Goal: Transaction & Acquisition: Purchase product/service

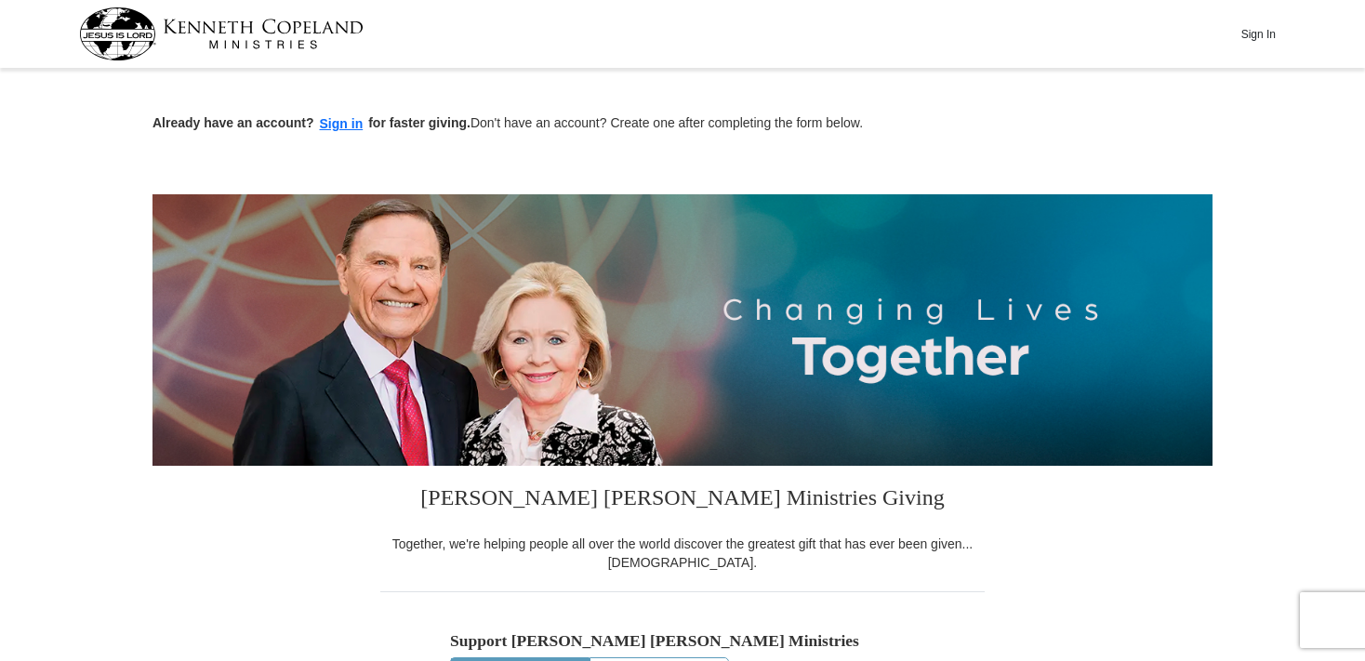
click at [113, 25] on img at bounding box center [221, 33] width 285 height 53
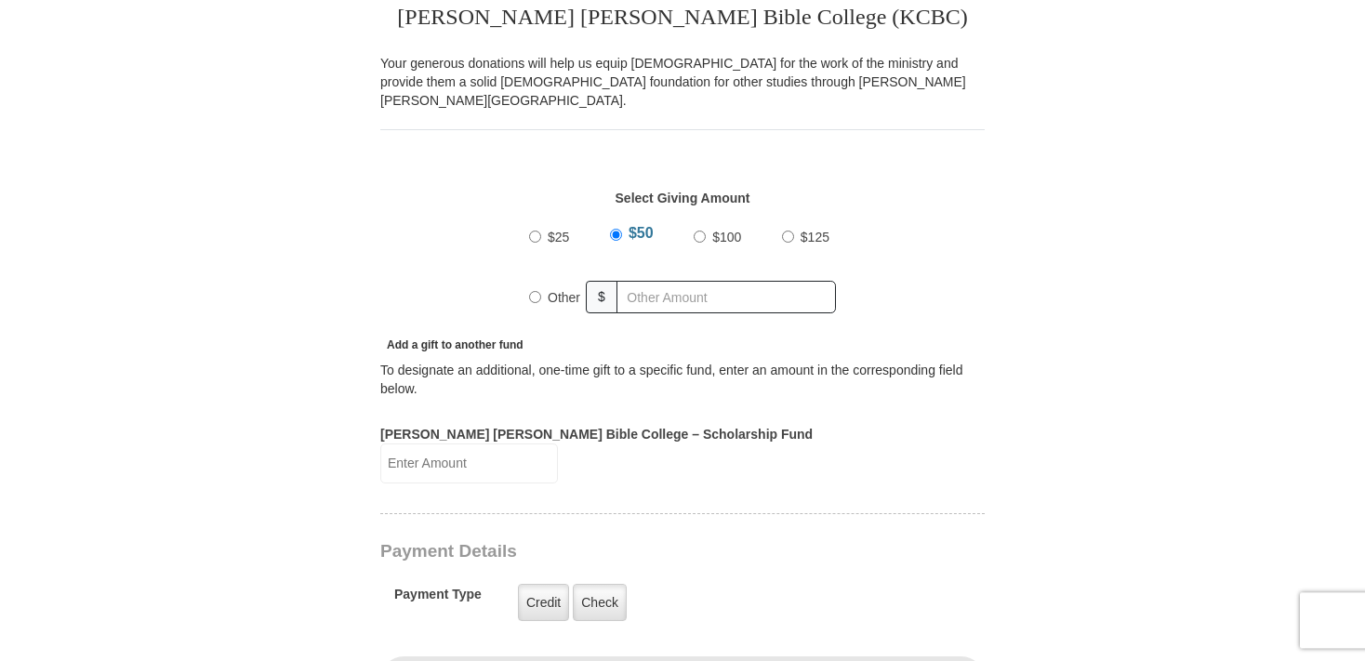
scroll to position [589, 0]
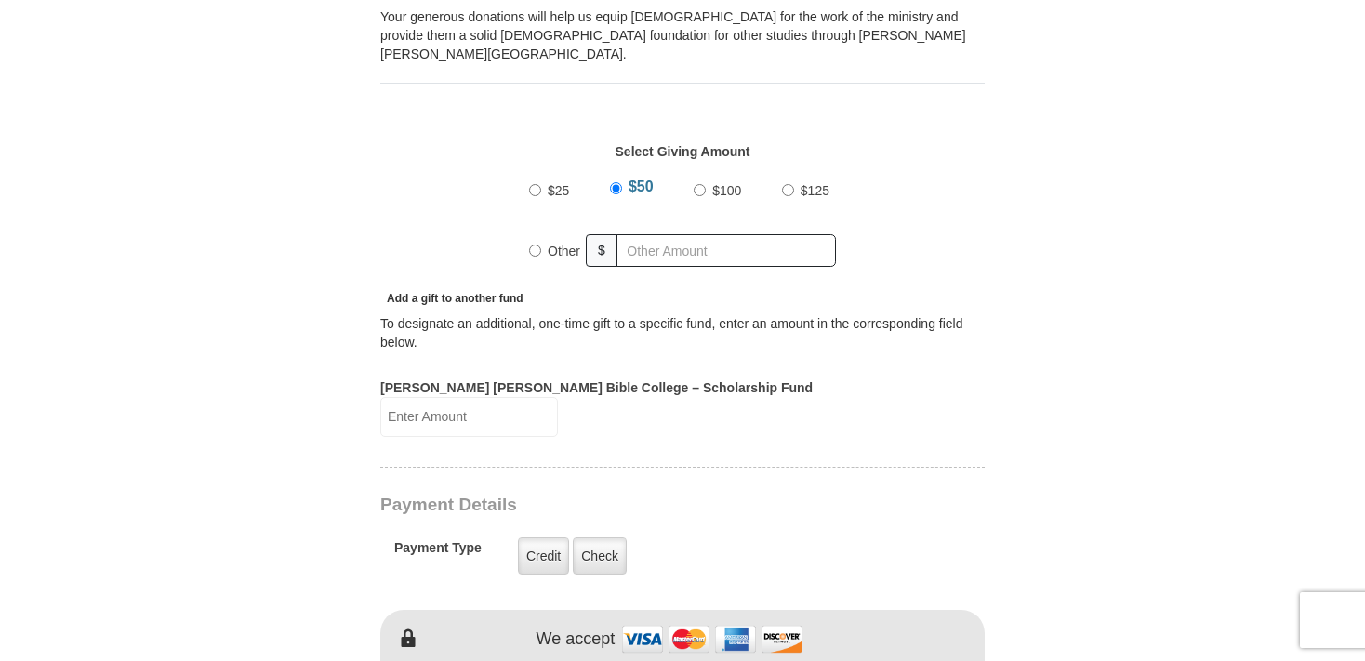
click at [558, 397] on input "[PERSON_NAME] [PERSON_NAME] Bible College – Scholarship Fund" at bounding box center [469, 417] width 178 height 40
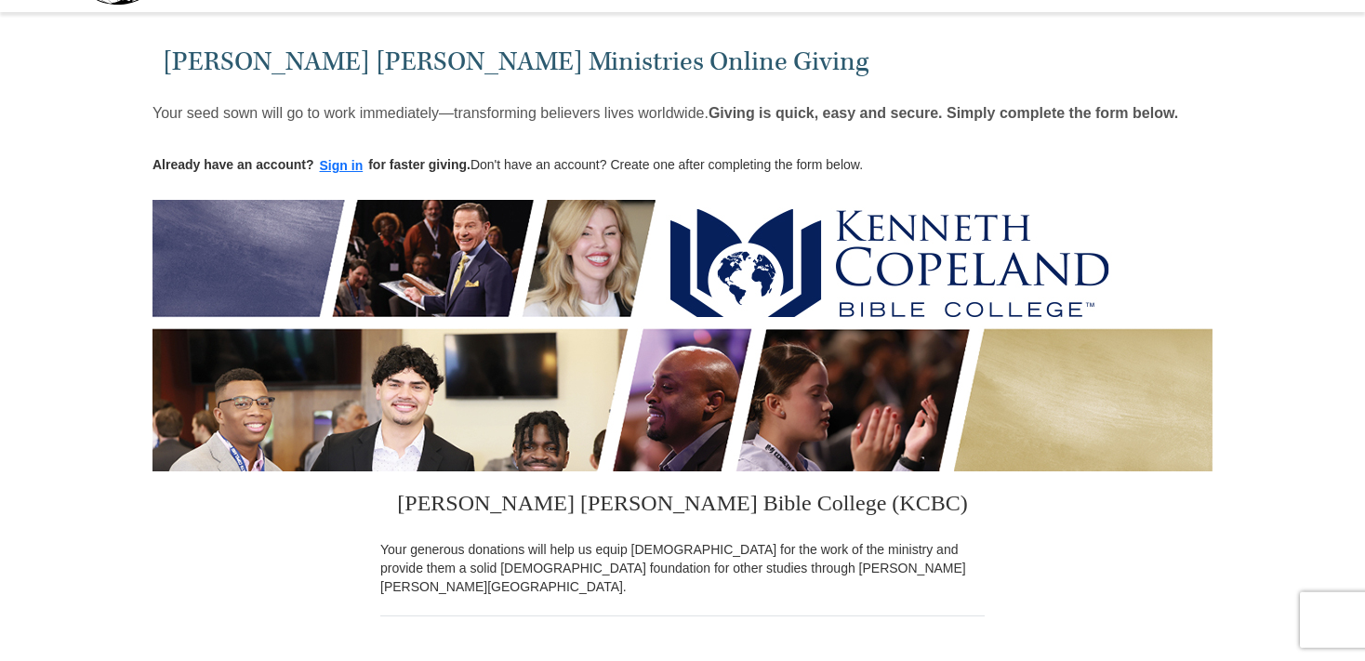
scroll to position [0, 0]
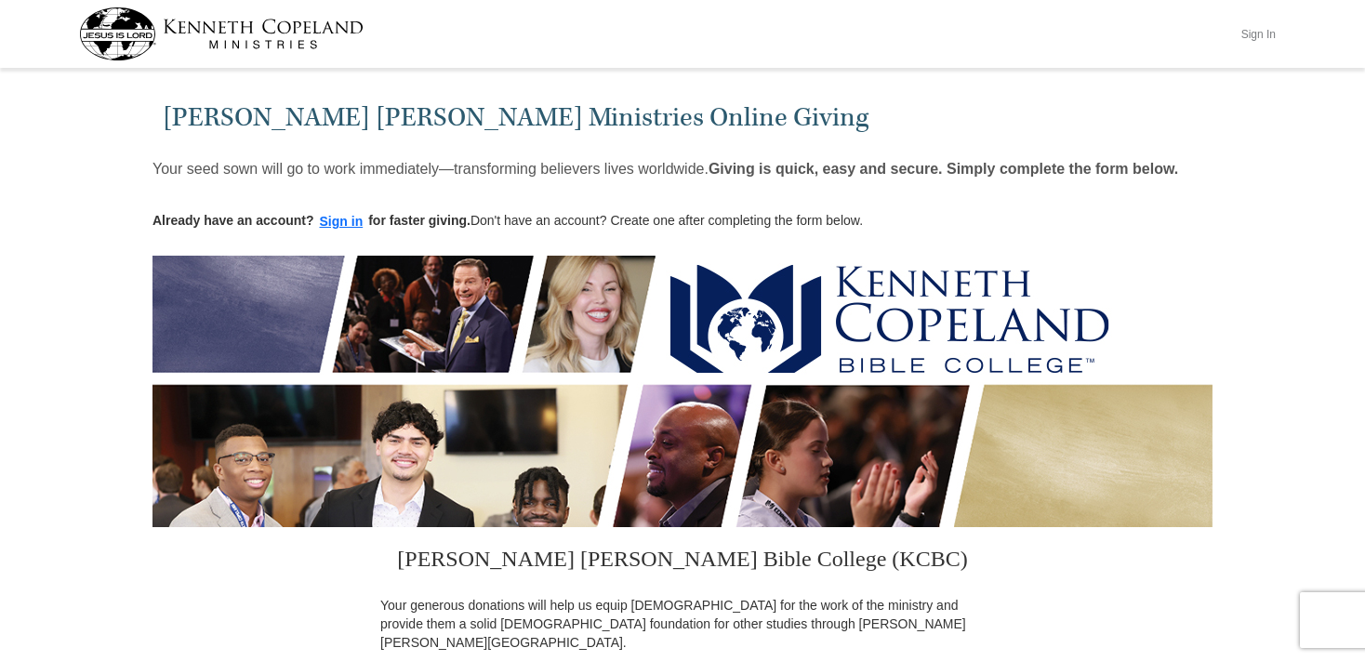
click at [1259, 35] on button "Sign In" at bounding box center [1258, 34] width 56 height 29
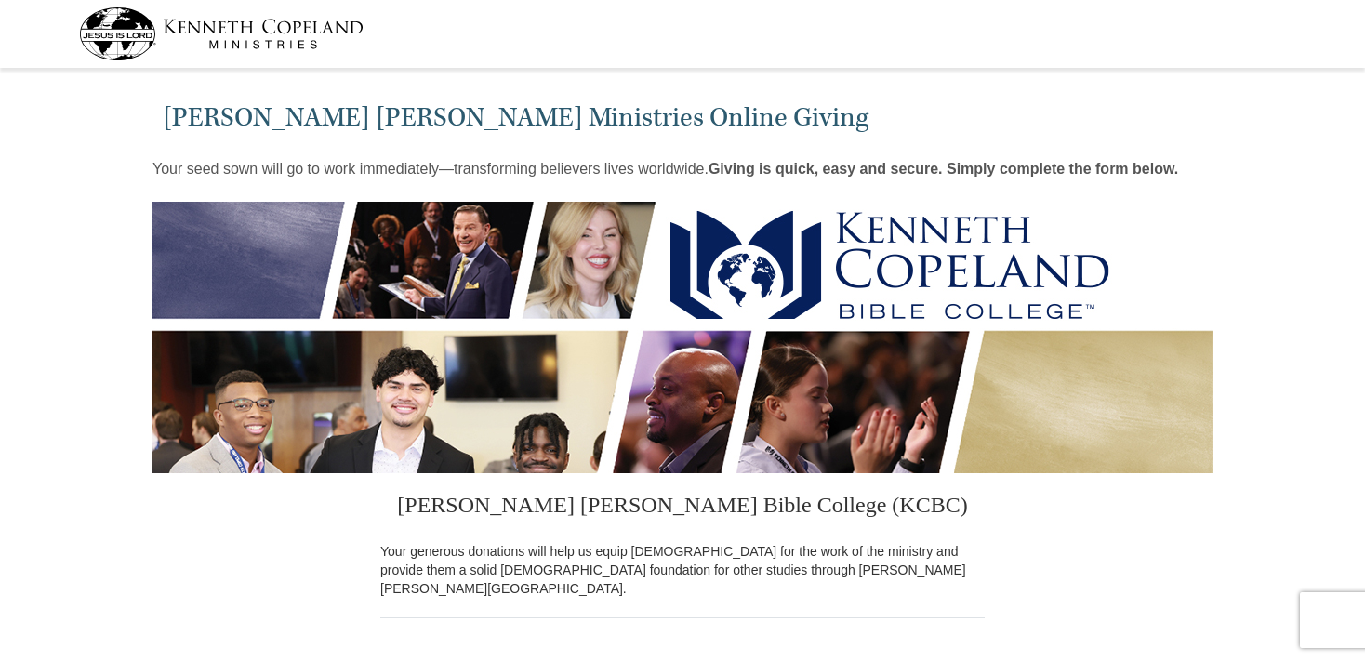
select select "TN"
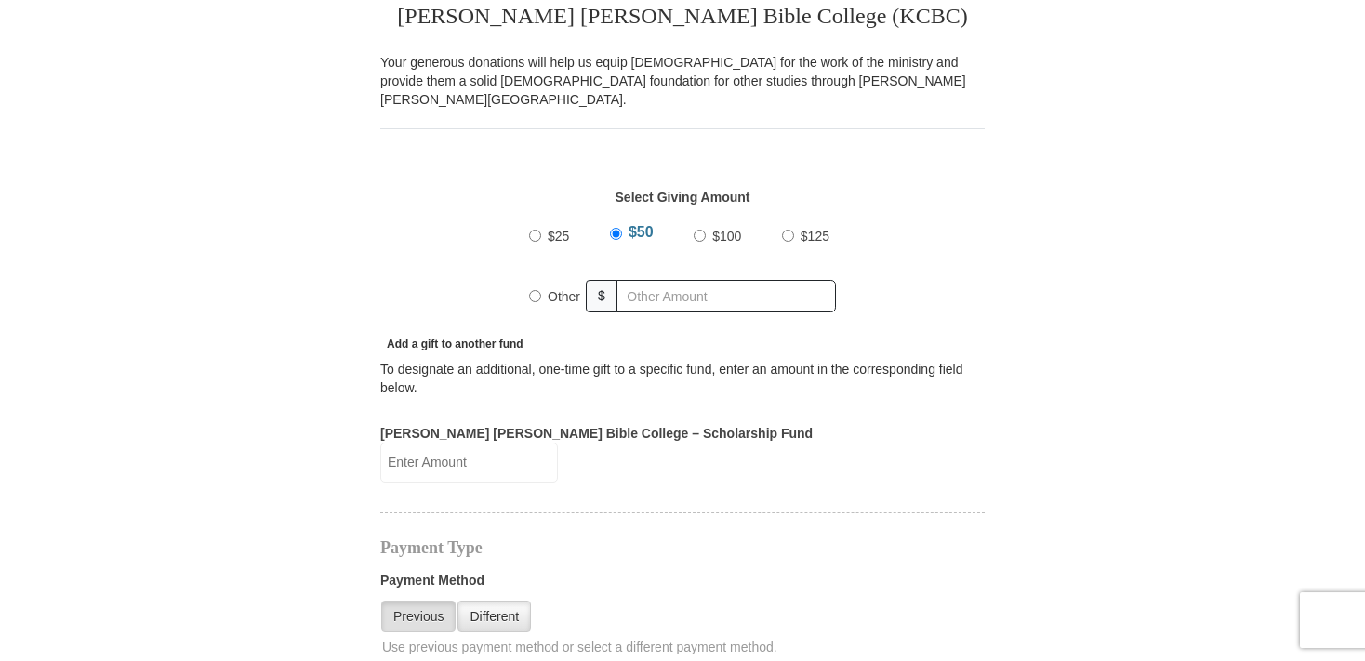
scroll to position [491, 0]
click at [558, 441] on input "[PERSON_NAME] [PERSON_NAME] Bible College – Scholarship Fund" at bounding box center [469, 461] width 178 height 40
type input "70"
click at [735, 569] on label "Payment Method" at bounding box center [682, 583] width 605 height 28
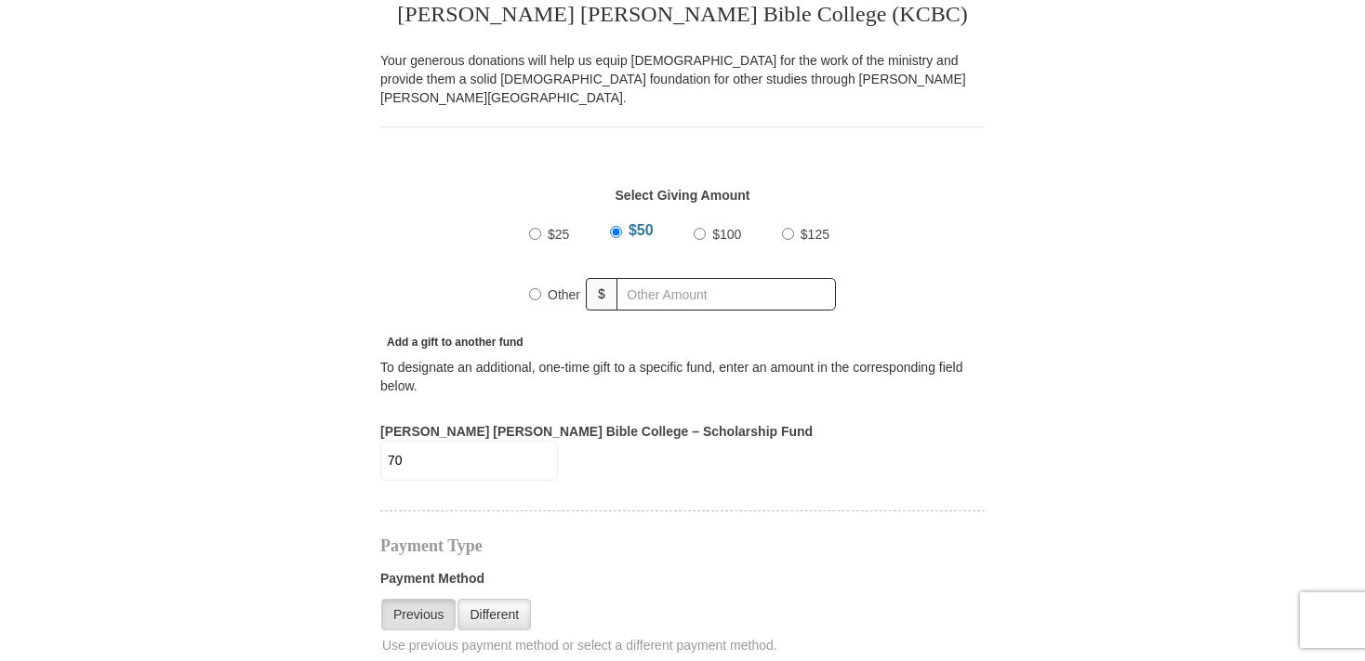
click at [532, 288] on input "Other" at bounding box center [535, 294] width 12 height 12
radio input "true"
click at [901, 511] on hr at bounding box center [682, 518] width 605 height 14
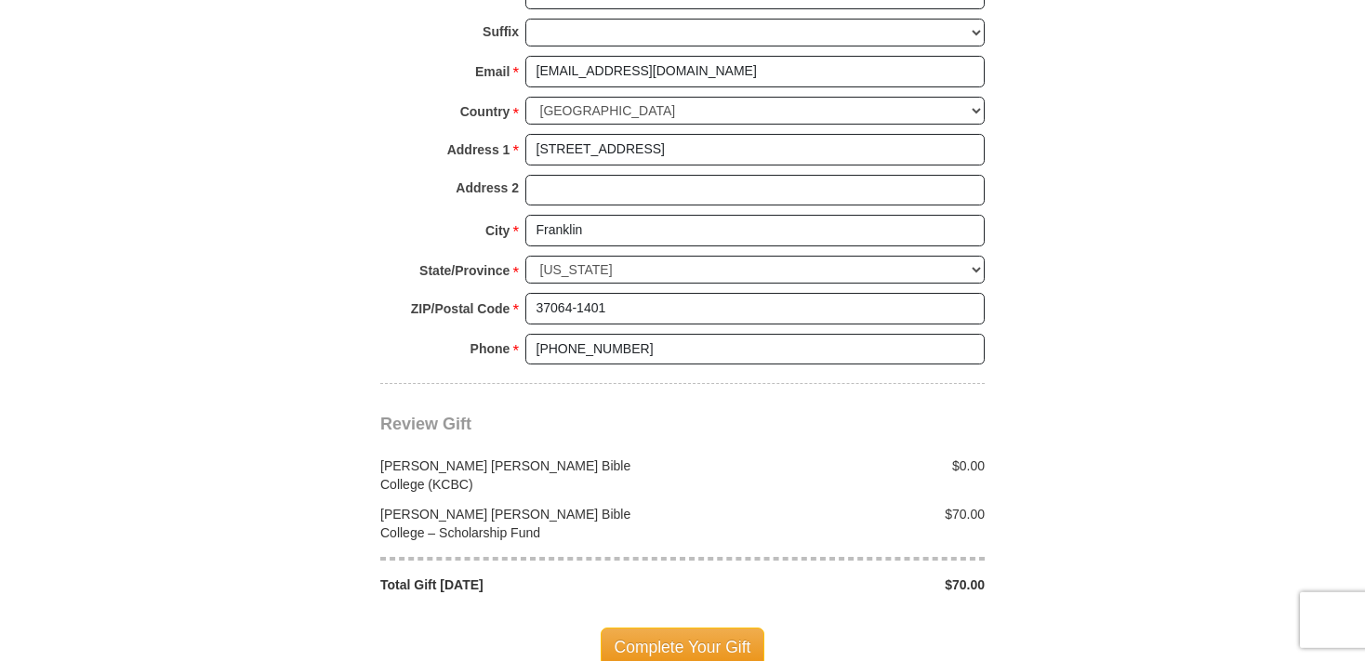
scroll to position [1473, 0]
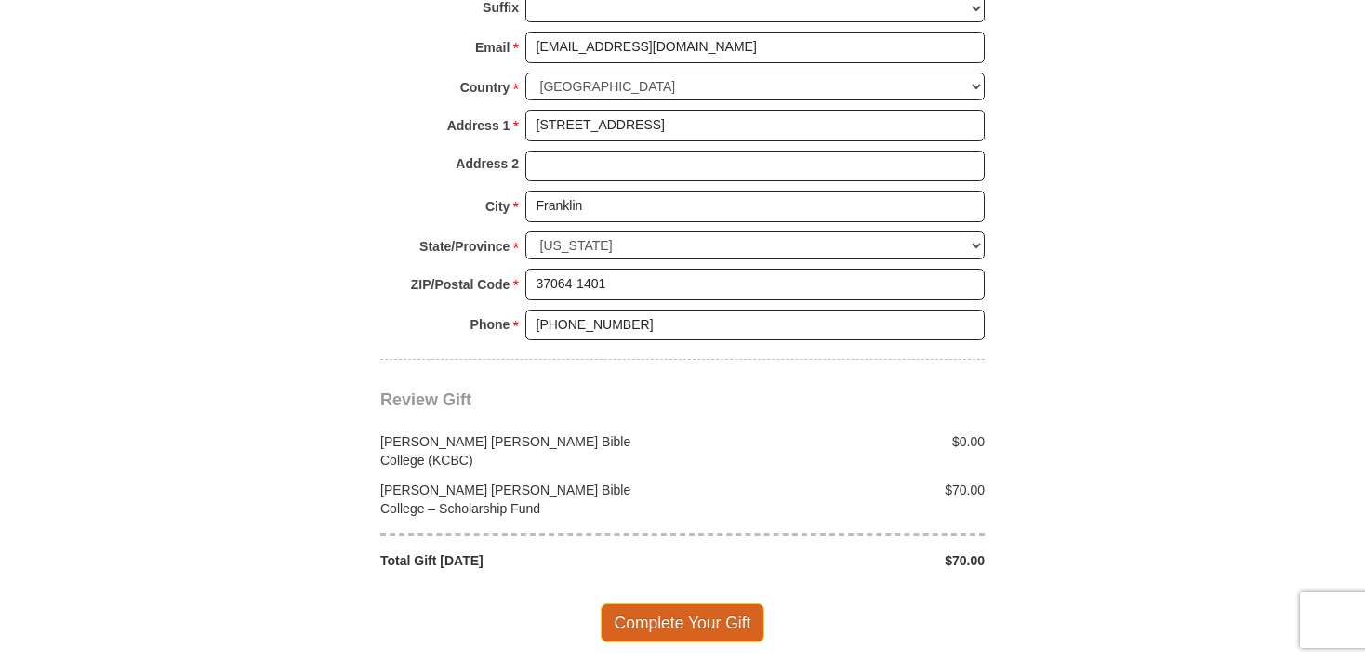
click at [683, 604] on span "Complete Your Gift" at bounding box center [683, 623] width 165 height 39
